Goal: Task Accomplishment & Management: Use online tool/utility

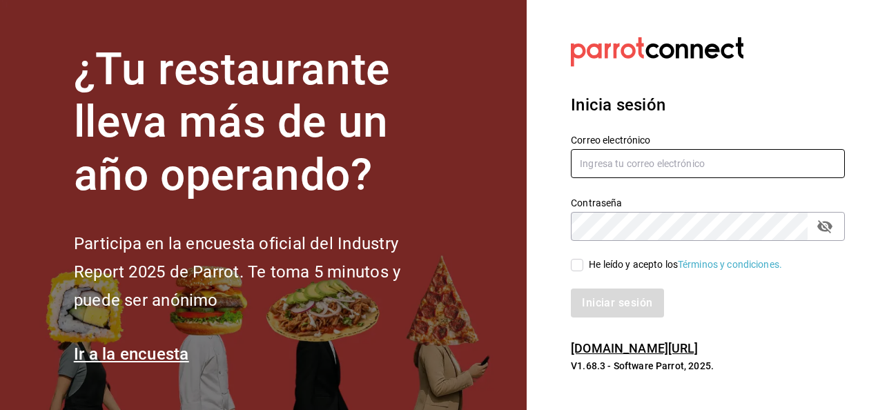
type input "luis.estrada@grupocosteno.com"
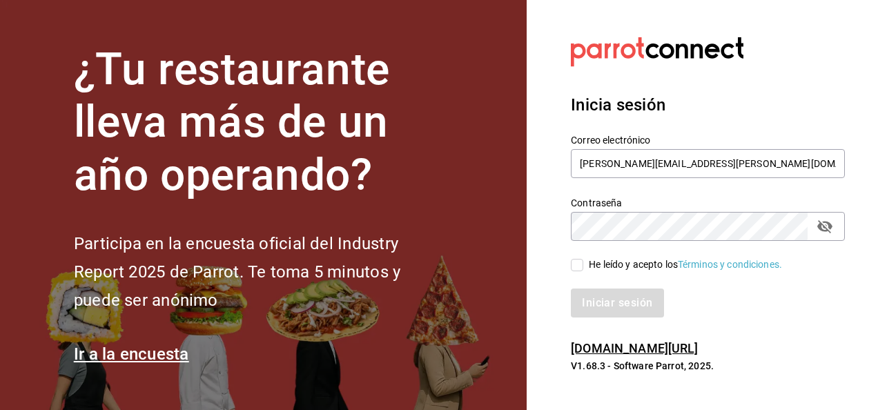
click at [577, 265] on input "He leído y acepto los Términos y condiciones." at bounding box center [577, 265] width 12 height 12
checkbox input "true"
click at [614, 305] on button "Iniciar sesión" at bounding box center [618, 303] width 94 height 29
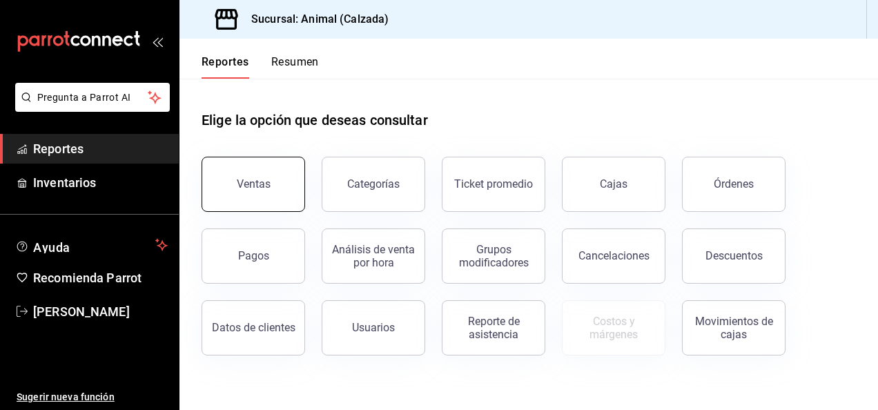
click at [263, 173] on button "Ventas" at bounding box center [254, 184] width 104 height 55
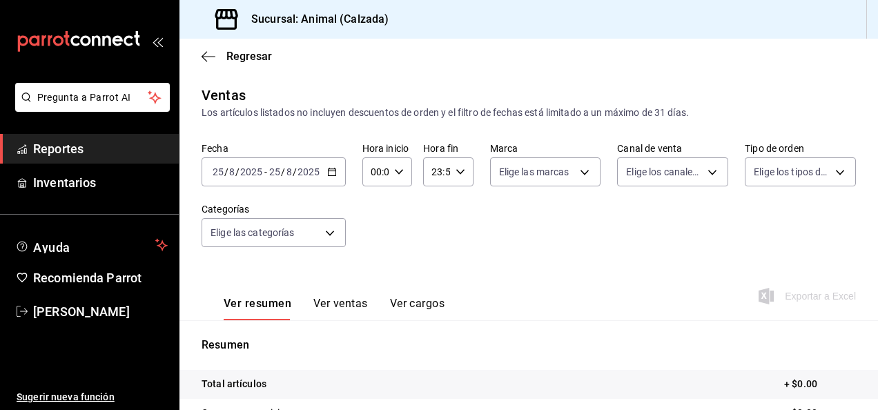
click at [329, 175] on icon "button" at bounding box center [332, 172] width 10 height 10
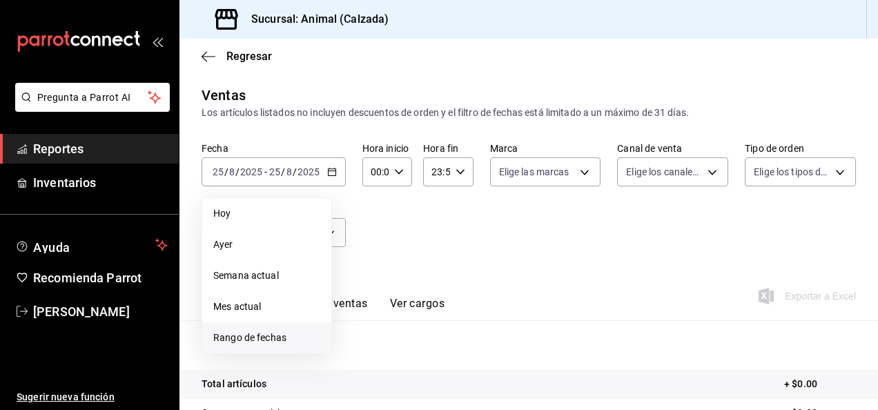
click at [277, 340] on span "Rango de fechas" at bounding box center [266, 338] width 107 height 14
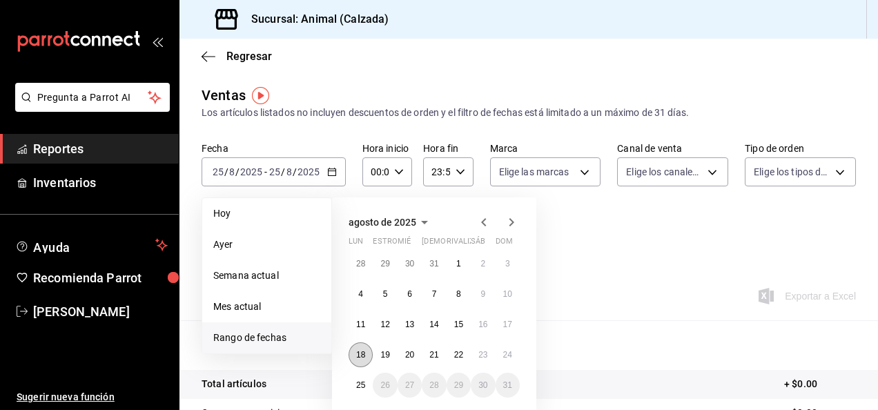
click at [364, 360] on button "18" at bounding box center [361, 354] width 24 height 25
click at [363, 387] on abbr "25" at bounding box center [360, 385] width 9 height 10
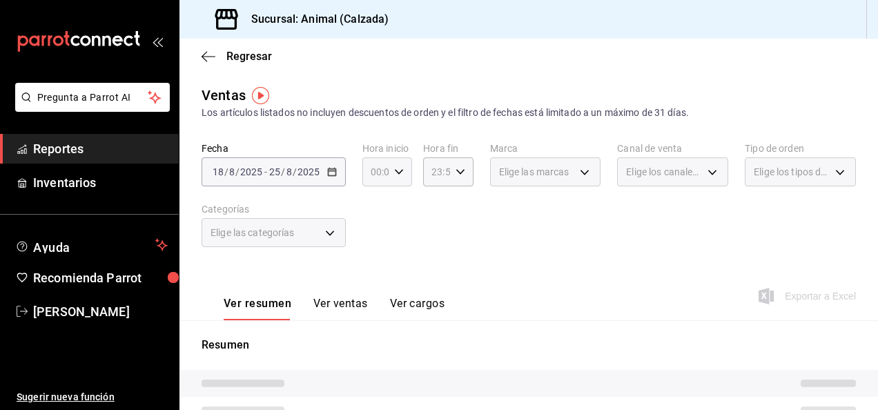
click at [395, 173] on \(Stroke\) "button" at bounding box center [399, 171] width 8 height 5
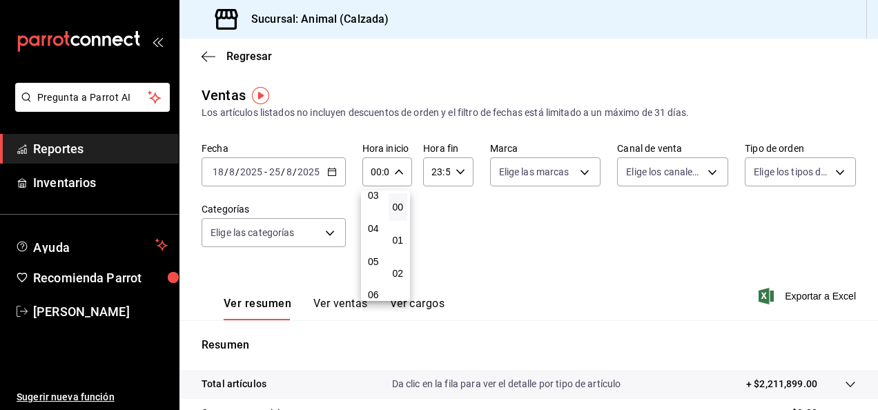
scroll to position [112, 0]
click at [371, 253] on button "05" at bounding box center [373, 261] width 19 height 28
type input "05:00"
click at [458, 168] on div at bounding box center [439, 205] width 878 height 410
click at [458, 175] on icon "button" at bounding box center [461, 172] width 10 height 10
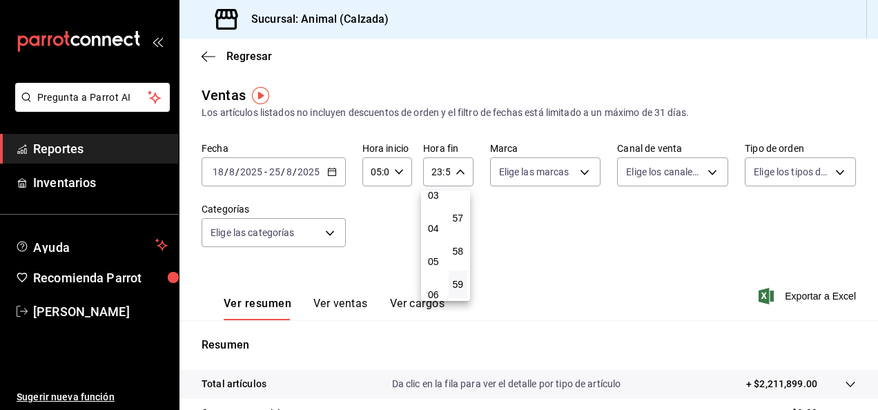
scroll to position [112, 0]
click at [434, 264] on span "05" at bounding box center [433, 260] width 3 height 11
click at [464, 208] on button "00" at bounding box center [458, 207] width 19 height 28
type input "05:00"
click at [572, 172] on div at bounding box center [439, 205] width 878 height 410
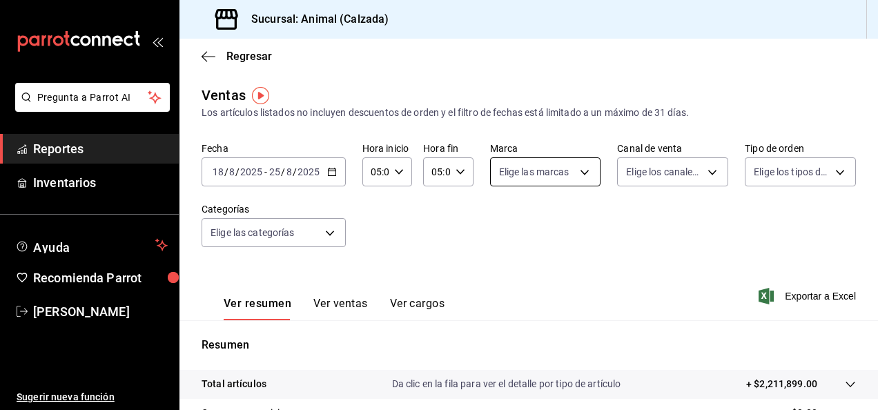
click at [579, 173] on body "Pregunta a Parrot AI Reportes Inventarios Ayuda Recomienda Parrot [PERSON_NAME]…" at bounding box center [439, 205] width 878 height 410
click at [507, 222] on label at bounding box center [504, 225] width 18 height 20
click at [507, 222] on input "checkbox" at bounding box center [501, 226] width 12 height 12
checkbox input "false"
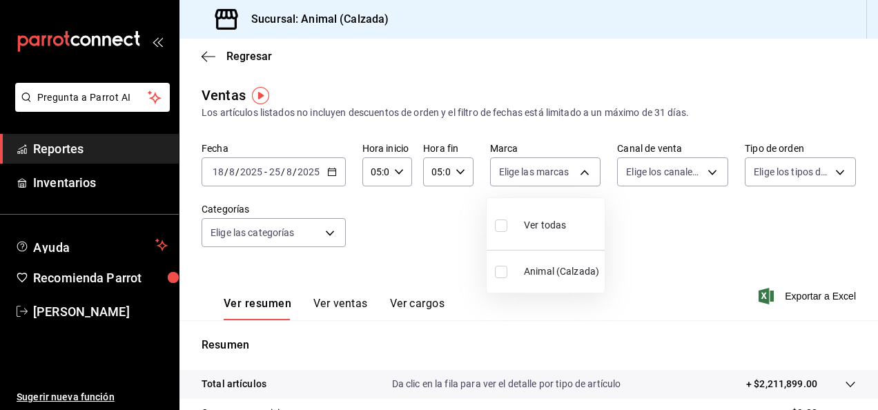
click at [500, 226] on input "checkbox" at bounding box center [501, 226] width 12 height 12
checkbox input "true"
type input "e26472f3-9262-489d-bcba-4c6b034529c7"
checkbox input "true"
click at [705, 178] on div at bounding box center [439, 205] width 878 height 410
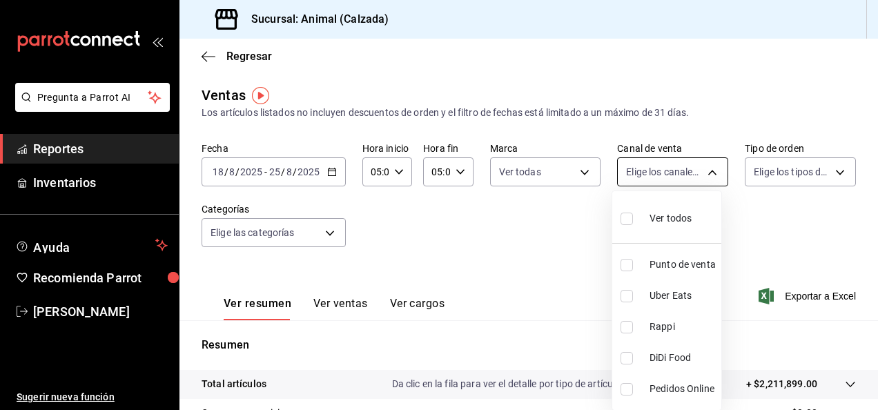
click at [704, 173] on body "Pregunta a Parrot AI Reportes Inventarios Ayuda Recomienda Parrot [PERSON_NAME]…" at bounding box center [439, 205] width 878 height 410
click at [625, 221] on input "checkbox" at bounding box center [627, 219] width 12 height 12
checkbox input "true"
type input "PARROT,UBER_EATS,RAPPI,DIDI_FOOD,ONLINE"
checkbox input "true"
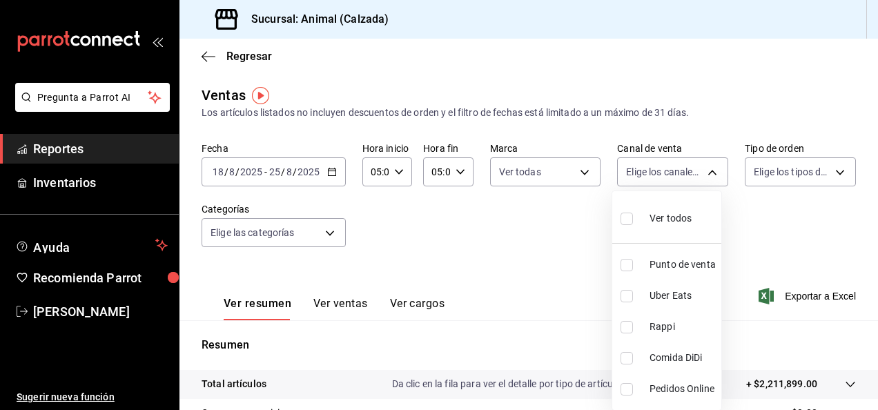
checkbox input "true"
click at [827, 174] on div at bounding box center [439, 205] width 878 height 410
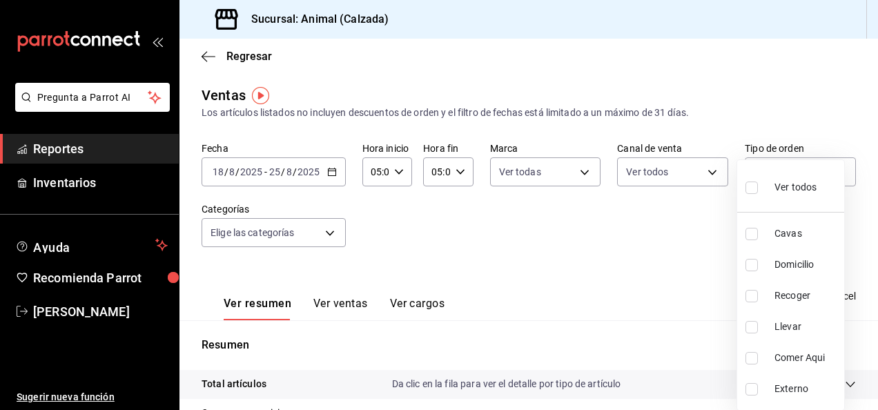
click at [827, 174] on body "Pregunta a Parrot AI Reportes Inventarios Ayuda Recomienda Parrot [PERSON_NAME]…" at bounding box center [439, 205] width 878 height 410
click at [752, 189] on input "checkbox" at bounding box center [751, 188] width 12 height 12
checkbox input "true"
type input "588630d3-b511-4bba-a729-32472510037f,54b7ae00-ca47-4ec1-b7ff-55842c0a2b62,92293…"
checkbox input "true"
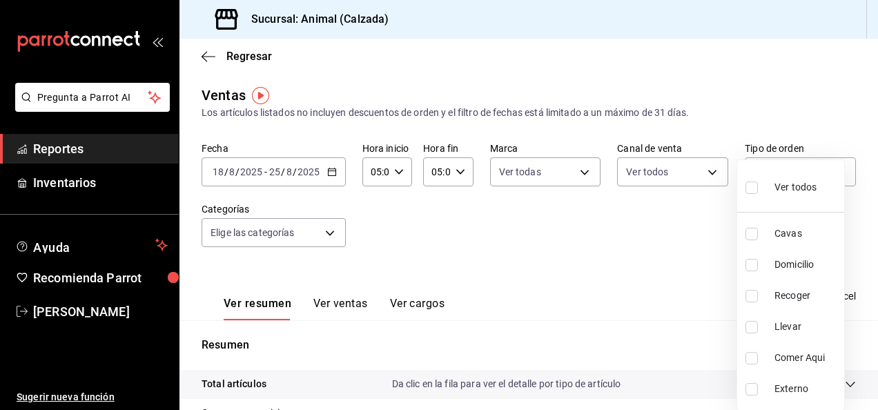
checkbox input "true"
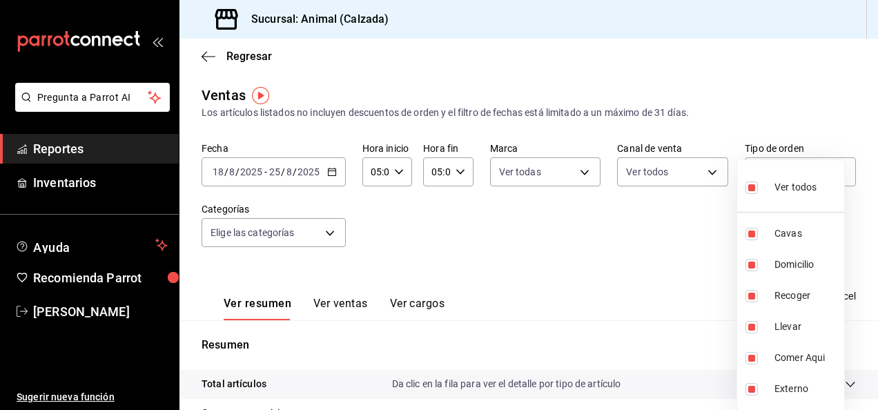
click at [330, 230] on div at bounding box center [439, 205] width 878 height 410
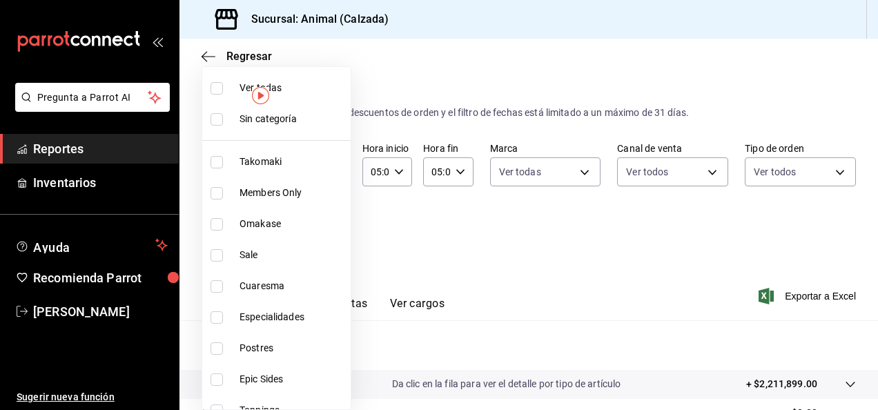
click at [333, 231] on body "Pregunta a Parrot AI Reportes Inventarios Ayuda Recomienda Parrot [PERSON_NAME]…" at bounding box center [439, 205] width 878 height 410
click at [226, 89] on label at bounding box center [220, 88] width 18 height 12
click at [223, 89] on input "checkbox" at bounding box center [217, 88] width 12 height 12
checkbox input "false"
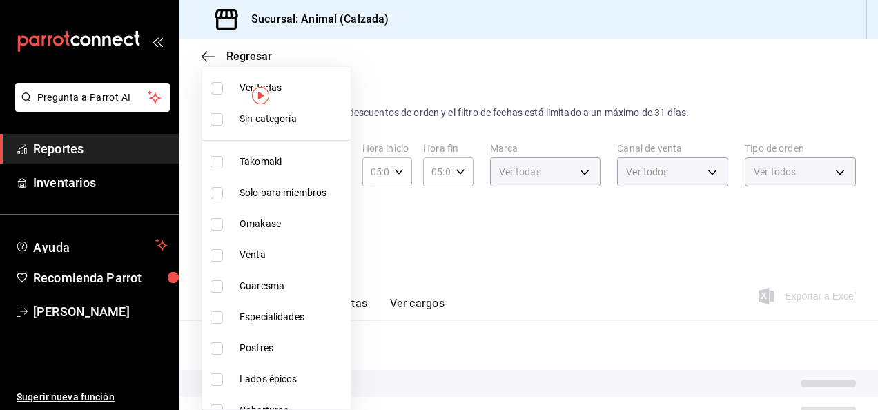
checkbox input "false"
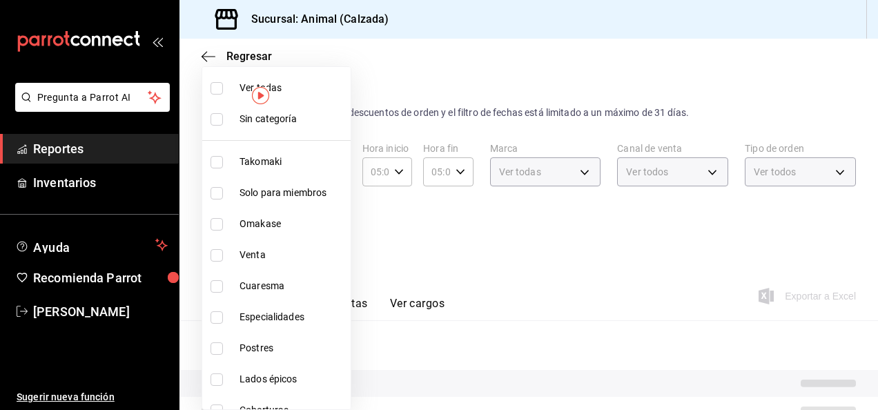
checkbox input "false"
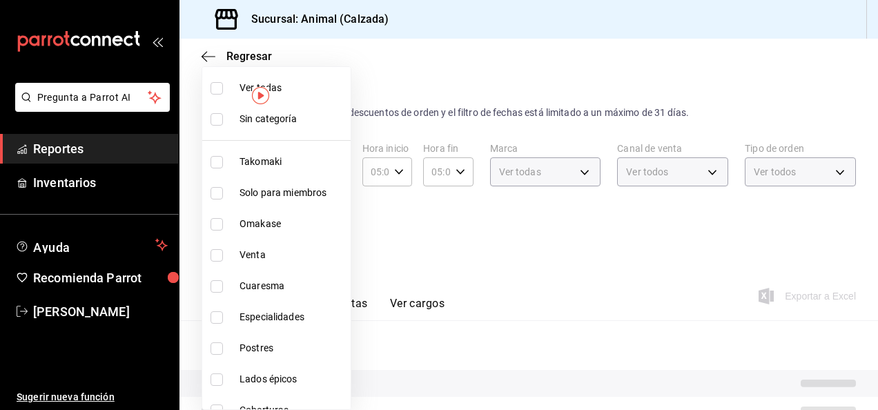
checkbox input "false"
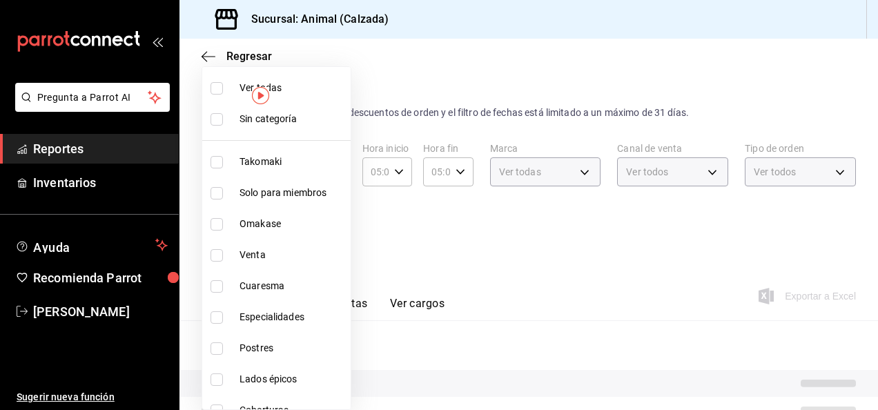
checkbox input "false"
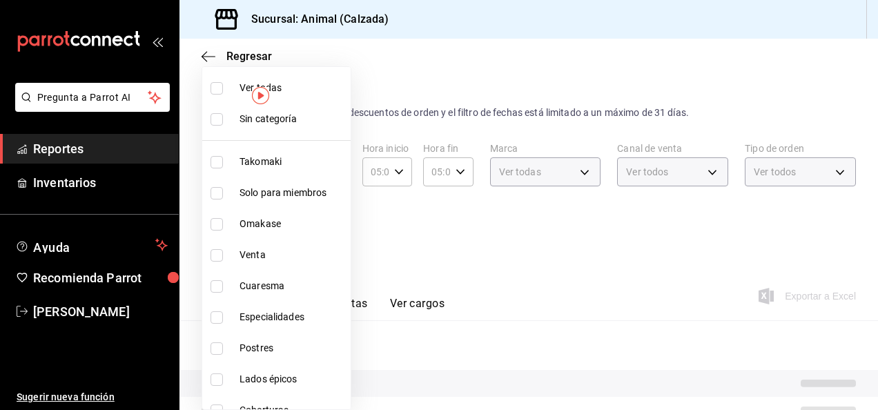
checkbox input "false"
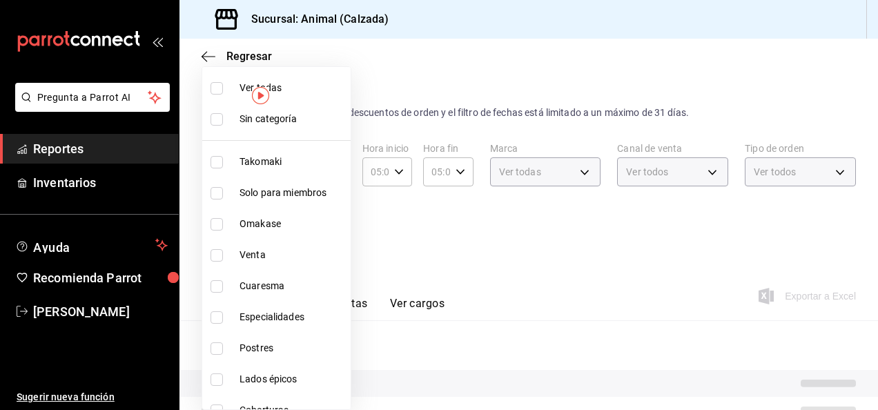
checkbox input "false"
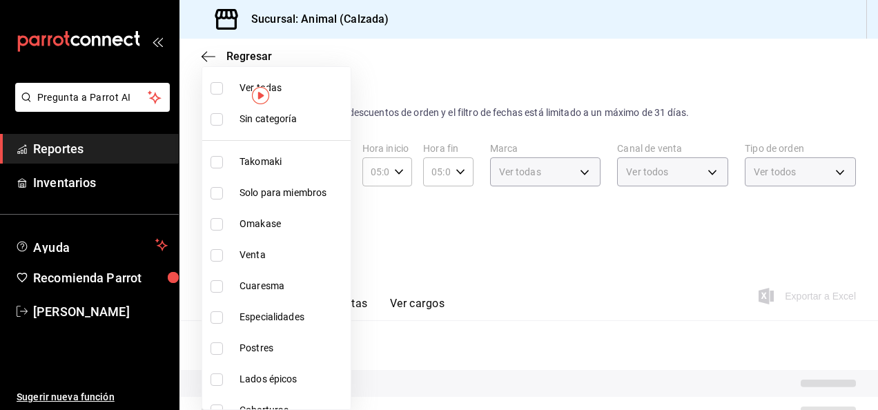
checkbox input "false"
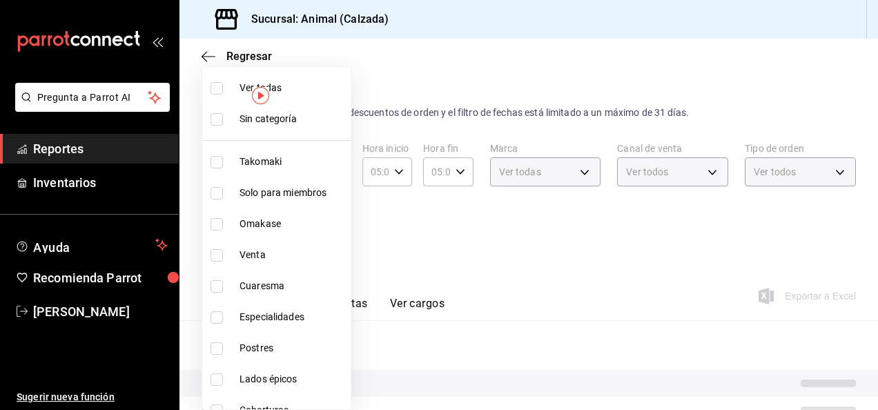
checkbox input "false"
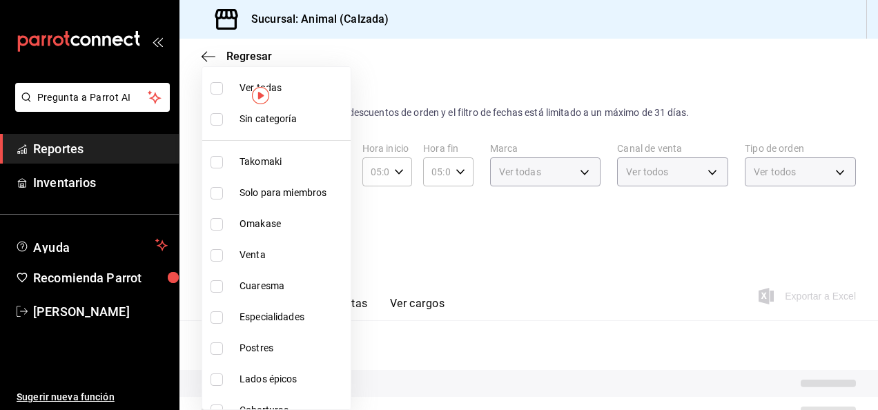
checkbox input "false"
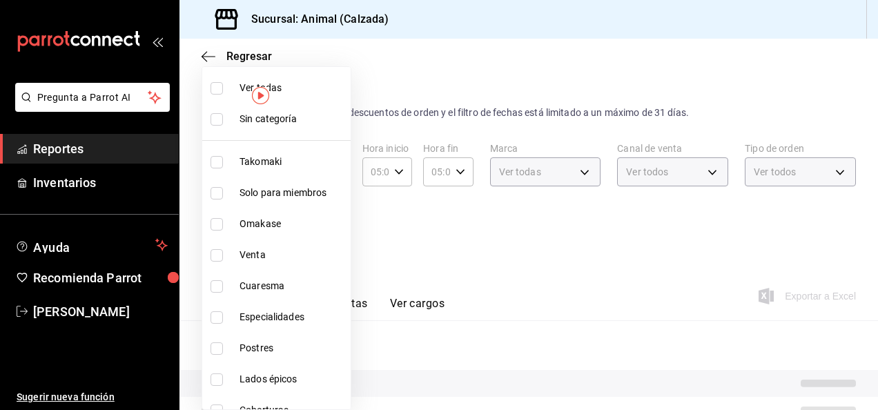
checkbox input "false"
click at [215, 87] on input "checkbox" at bounding box center [217, 88] width 12 height 12
checkbox input "true"
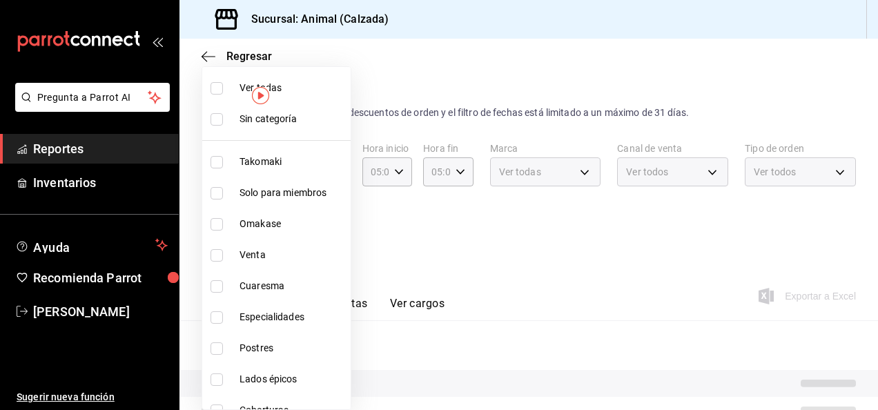
type input "5d35a5f4-3063-4397-a550-a8f4eca83956,9bcdf976-3d2d-44f2-8aa2-d656f6bc4aaa,d84f4…"
checkbox input "true"
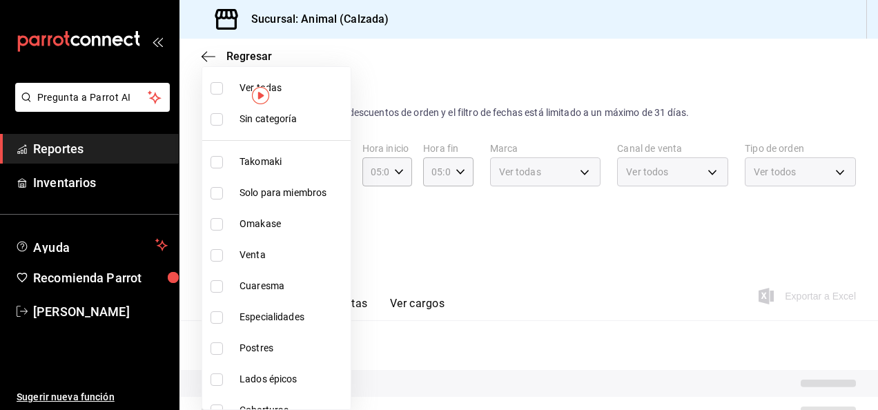
checkbox input "true"
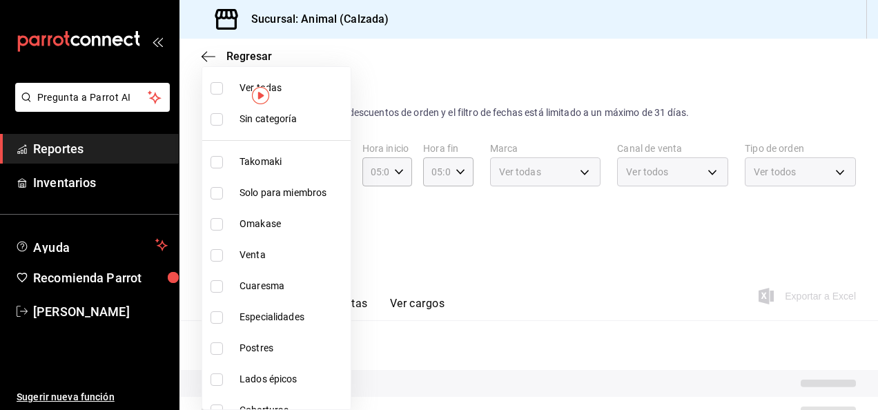
checkbox input "true"
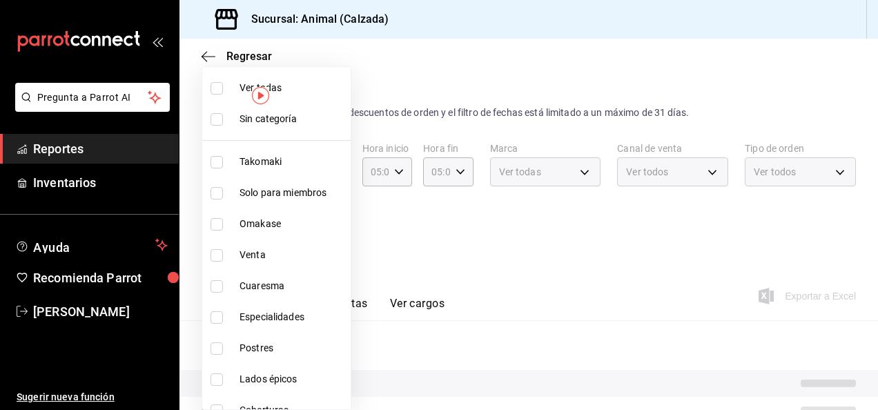
checkbox input "true"
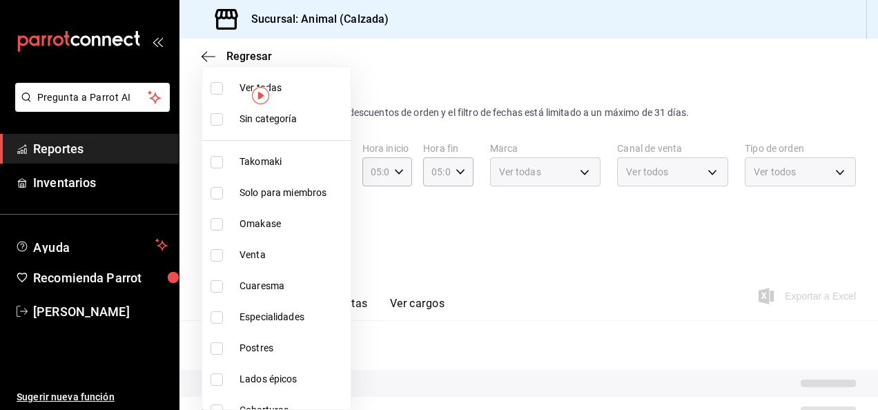
checkbox input "true"
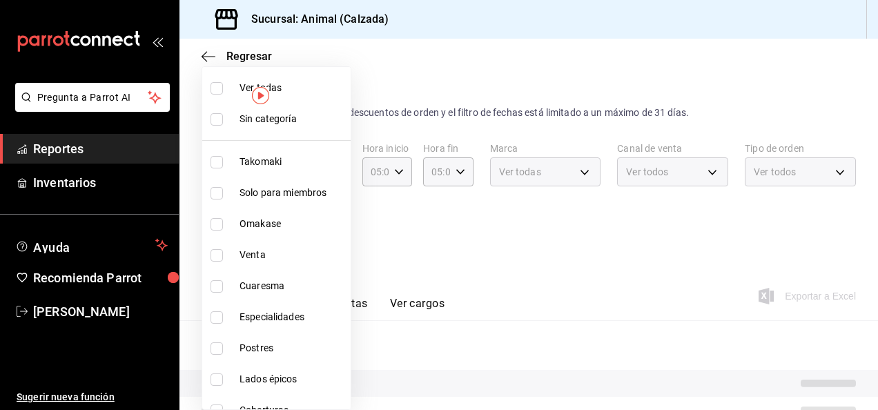
checkbox input "true"
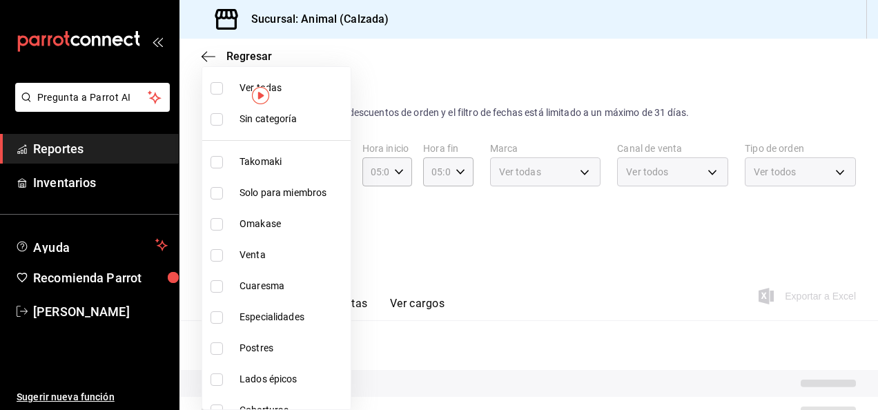
checkbox input "true"
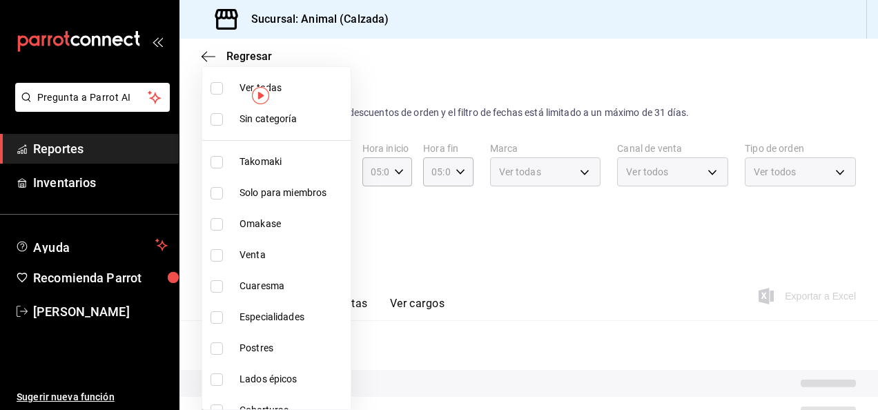
checkbox input "true"
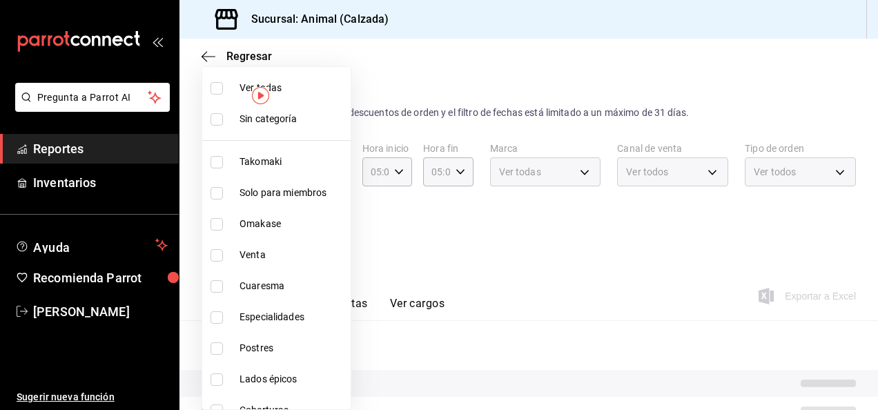
checkbox input "true"
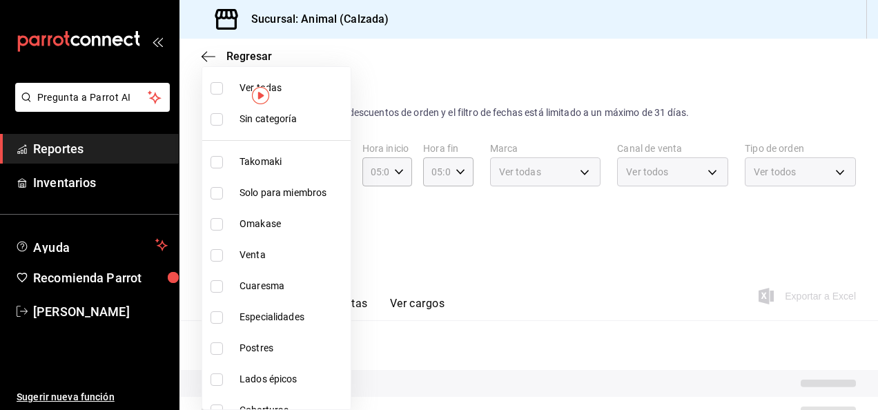
checkbox input "true"
click at [665, 254] on div at bounding box center [439, 205] width 878 height 410
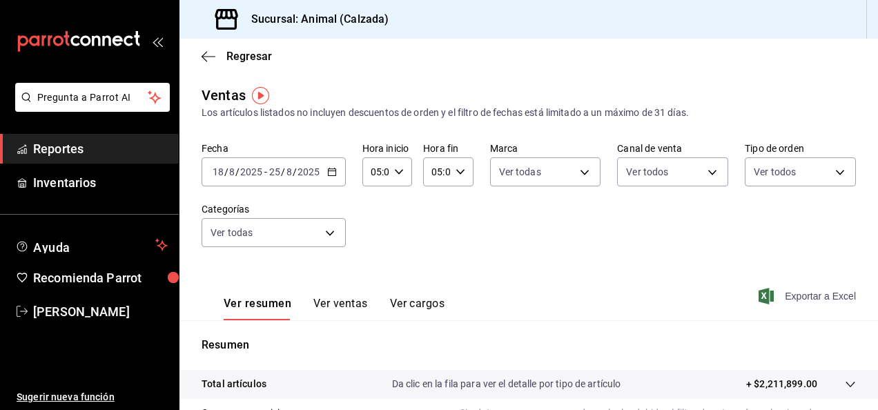
click at [808, 291] on font "Exportar a Excel" at bounding box center [820, 296] width 71 height 11
